Goal: Task Accomplishment & Management: Complete application form

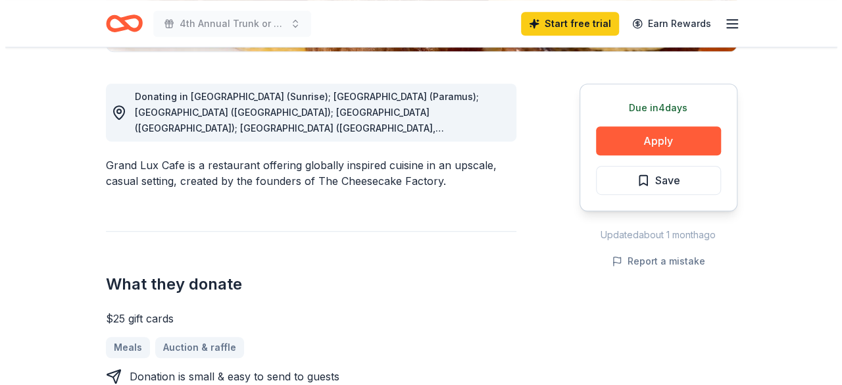
scroll to position [353, 0]
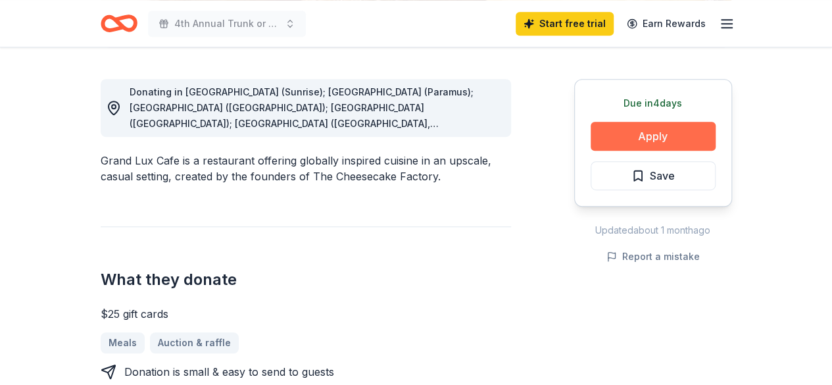
click at [674, 145] on button "Apply" at bounding box center [653, 136] width 125 height 29
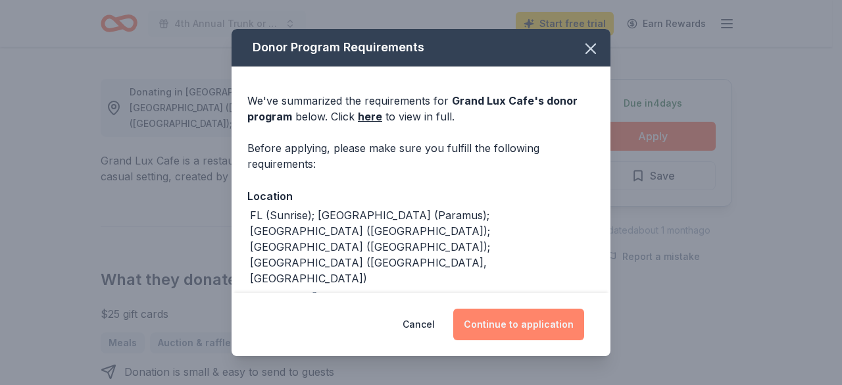
click at [526, 314] on button "Continue to application" at bounding box center [518, 324] width 131 height 32
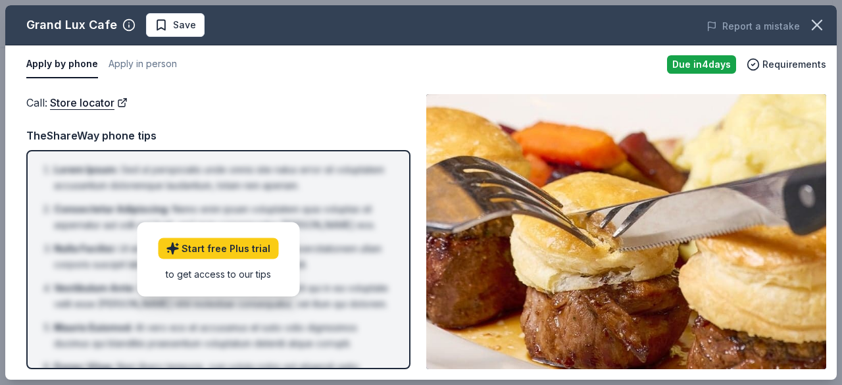
click at [599, 279] on img at bounding box center [626, 231] width 400 height 275
click at [765, 129] on img at bounding box center [626, 231] width 400 height 275
click at [131, 65] on button "Apply in person" at bounding box center [143, 65] width 68 height 28
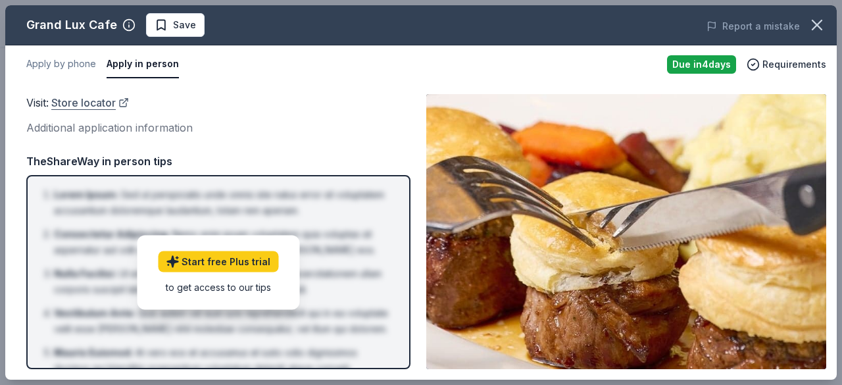
click at [99, 105] on link "Store locator" at bounding box center [90, 102] width 78 height 17
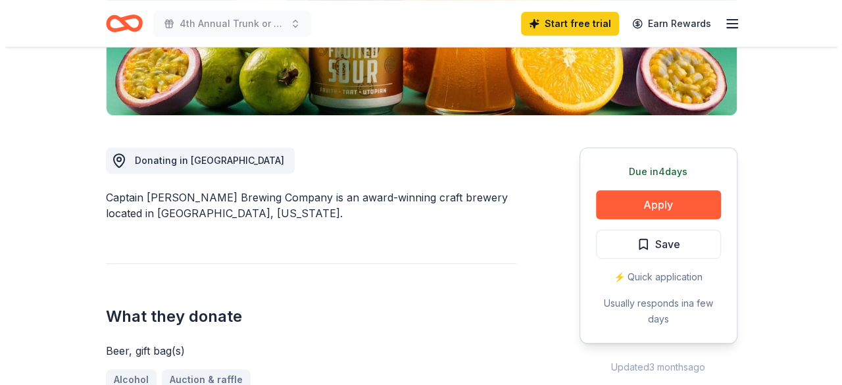
scroll to position [342, 0]
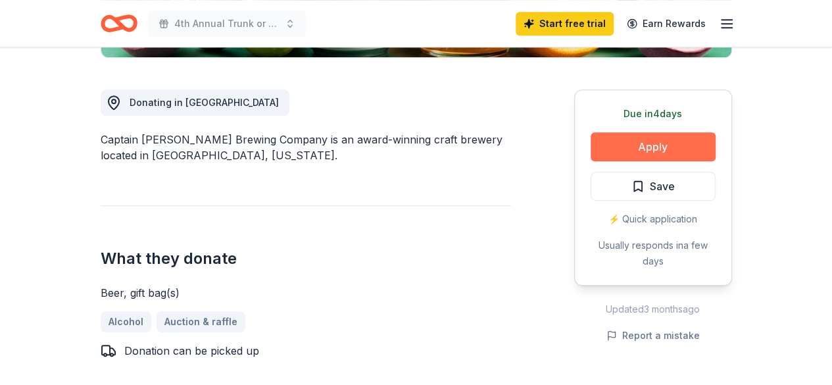
click at [674, 146] on button "Apply" at bounding box center [653, 146] width 125 height 29
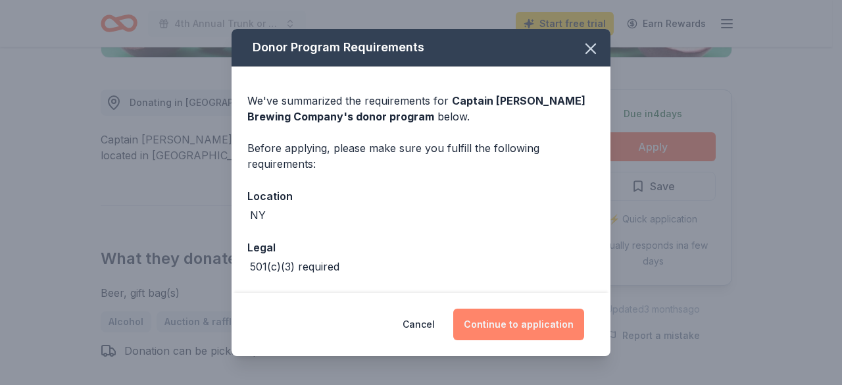
click at [531, 325] on button "Continue to application" at bounding box center [518, 324] width 131 height 32
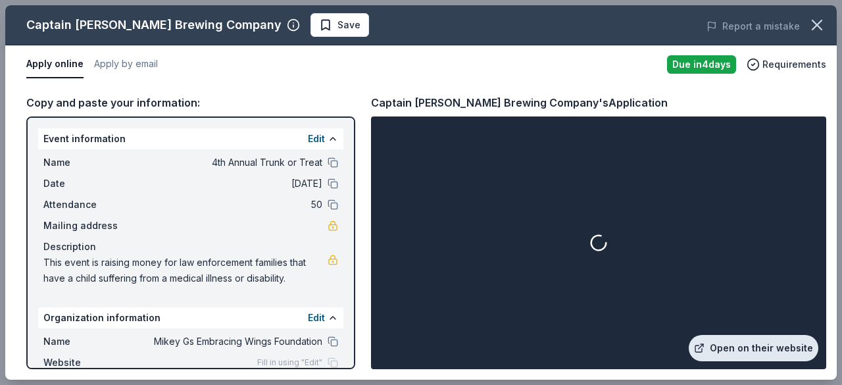
click at [744, 350] on link "Open on their website" at bounding box center [754, 348] width 130 height 26
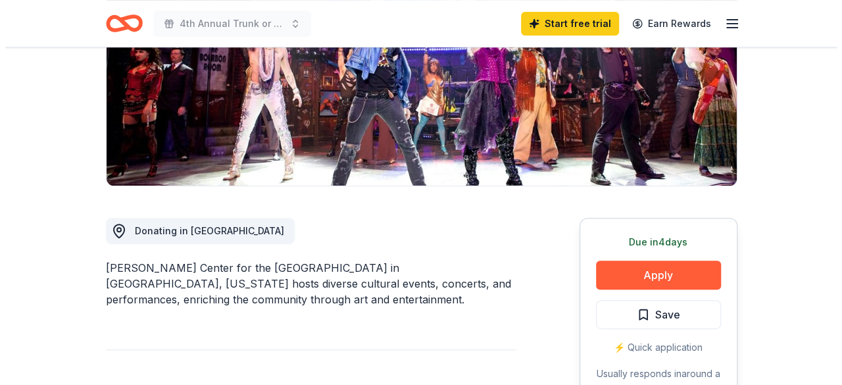
scroll to position [403, 0]
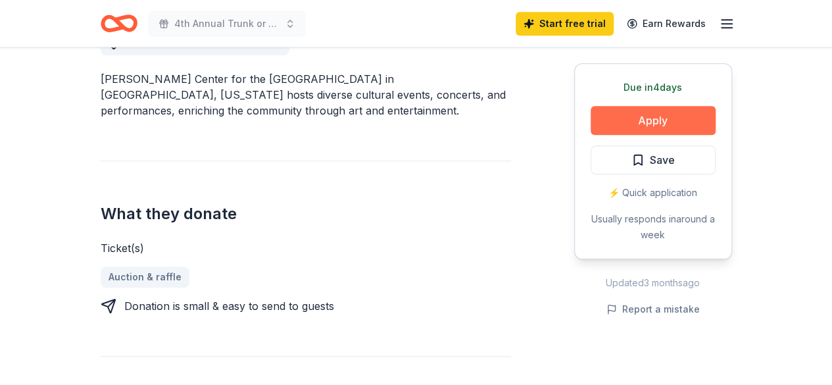
click at [684, 110] on button "Apply" at bounding box center [653, 120] width 125 height 29
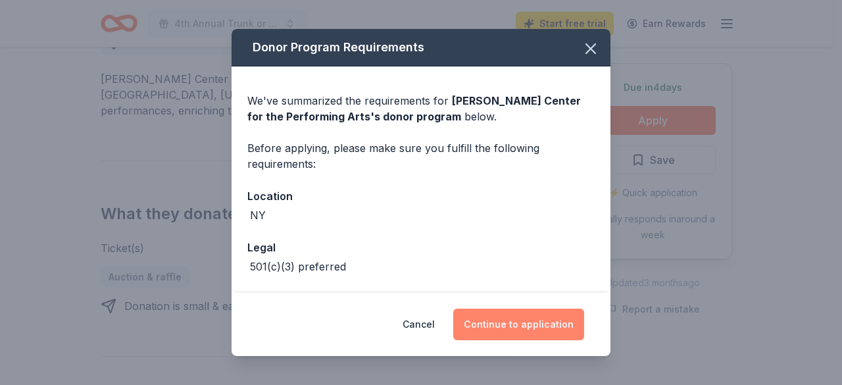
click at [521, 322] on button "Continue to application" at bounding box center [518, 324] width 131 height 32
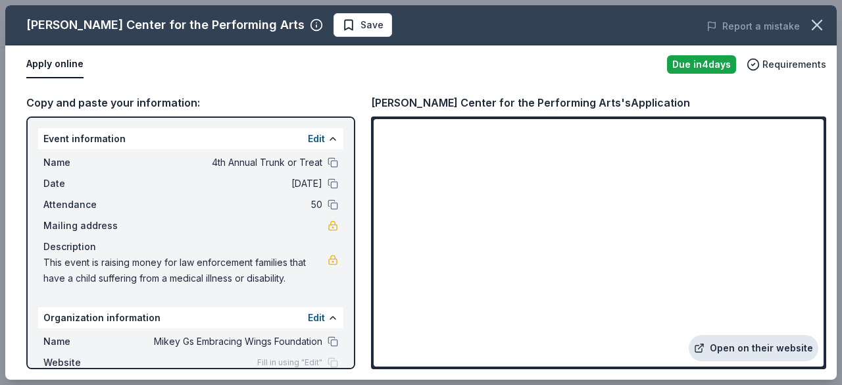
click at [774, 343] on link "Open on their website" at bounding box center [754, 348] width 130 height 26
